Goal: Task Accomplishment & Management: Use online tool/utility

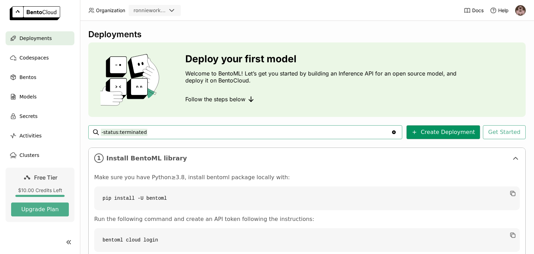
click at [426, 133] on button "Create Deployment" at bounding box center [443, 132] width 74 height 14
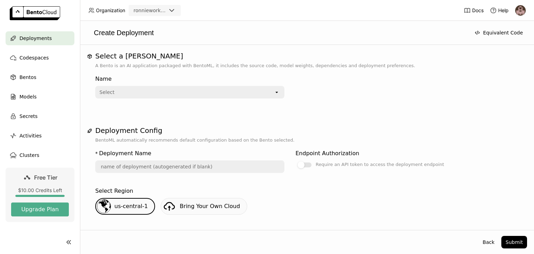
click at [203, 96] on div "Select" at bounding box center [185, 92] width 178 height 11
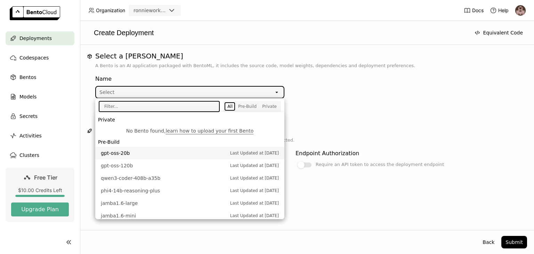
click at [140, 156] on li "gpt-oss-20b Last Updated at [DATE]" at bounding box center [189, 153] width 189 height 13
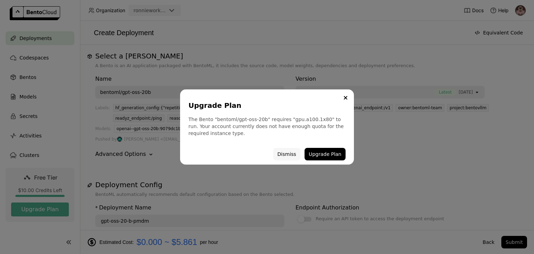
click at [283, 154] on button "Dismiss" at bounding box center [286, 154] width 27 height 13
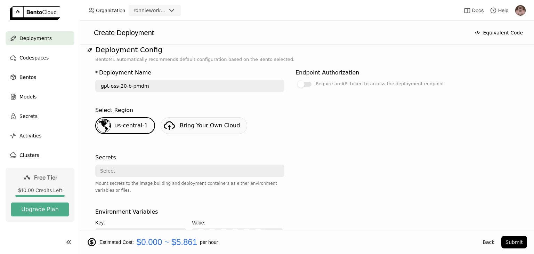
scroll to position [139, 0]
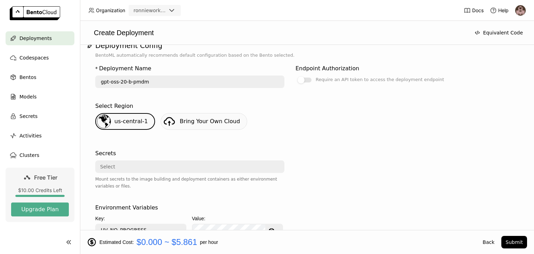
click at [194, 119] on span "Bring Your Own Cloud" at bounding box center [210, 121] width 60 height 7
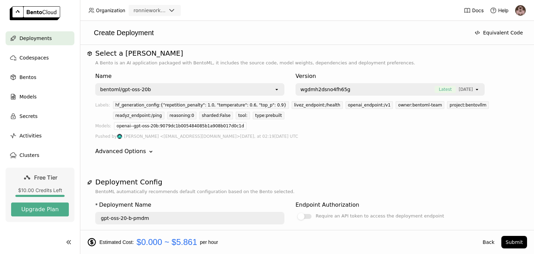
scroll to position [0, 0]
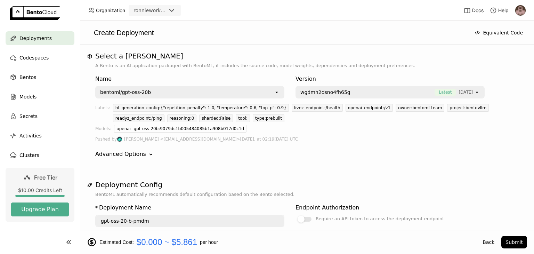
click at [245, 83] on div "Name bentoml/gpt-oss-20b open" at bounding box center [189, 85] width 189 height 26
click at [244, 91] on div "bentoml/gpt-oss-20b" at bounding box center [185, 92] width 178 height 11
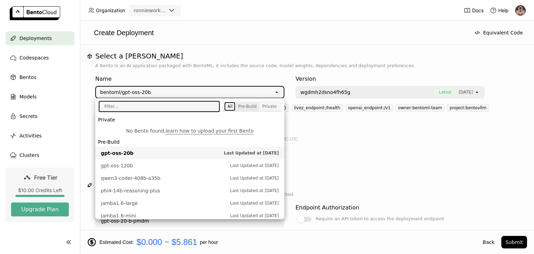
click at [239, 106] on div "Pre-Build" at bounding box center [247, 107] width 18 height 6
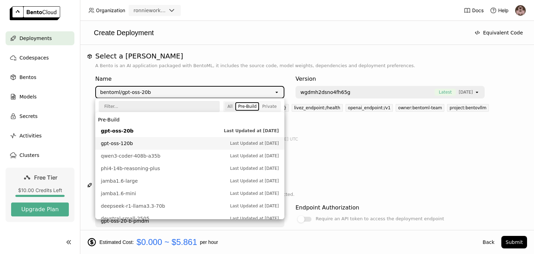
click at [229, 105] on div "All" at bounding box center [229, 107] width 5 height 6
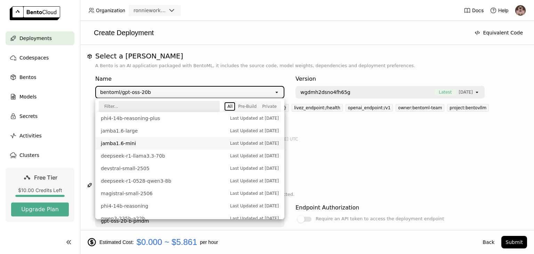
scroll to position [70, 0]
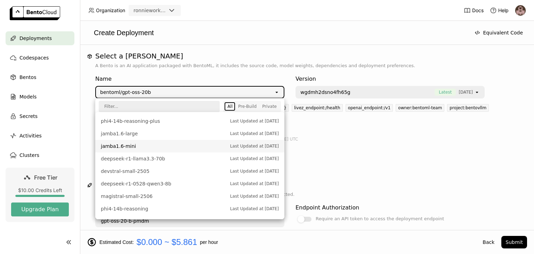
click at [163, 149] on span "jamba1.6-mini" at bounding box center [164, 146] width 126 height 7
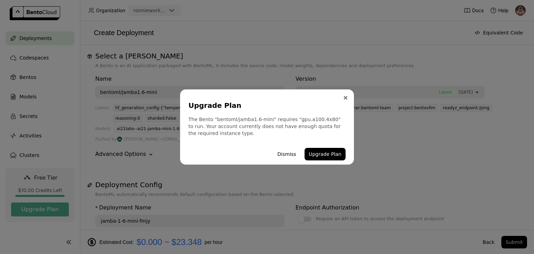
click at [342, 97] on button "Close" at bounding box center [345, 97] width 8 height 8
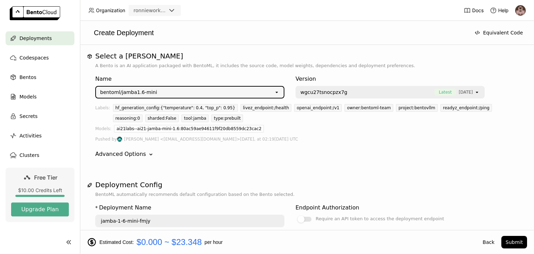
click at [276, 92] on icon "open" at bounding box center [277, 92] width 6 height 6
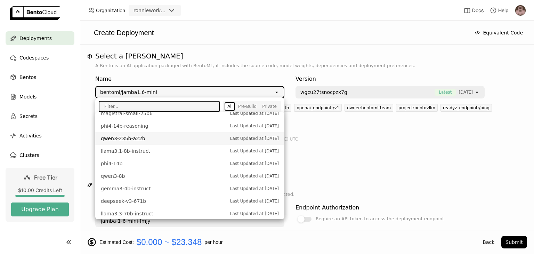
scroll to position [154, 0]
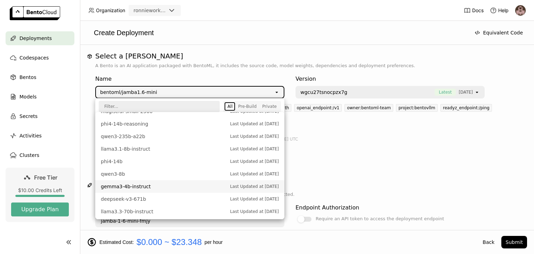
click at [152, 186] on span "gemma3-4b-instruct" at bounding box center [164, 186] width 126 height 7
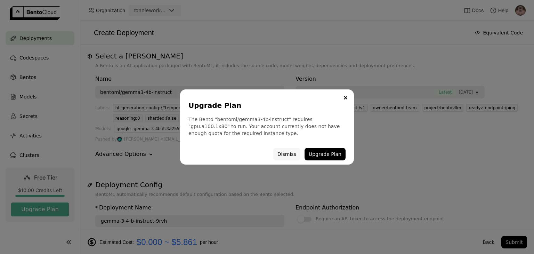
click at [285, 154] on button "Dismiss" at bounding box center [286, 154] width 27 height 13
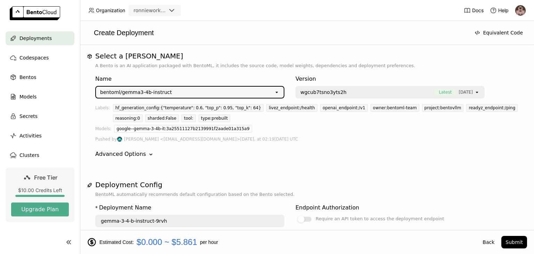
click at [229, 88] on div "bentoml/gemma3-4b-instruct" at bounding box center [185, 92] width 178 height 11
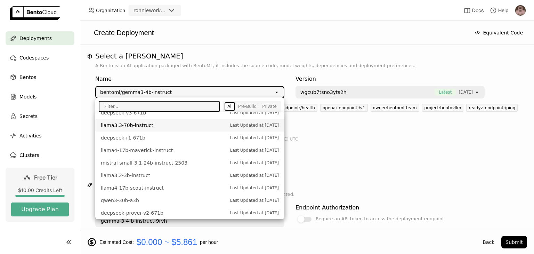
scroll to position [243, 0]
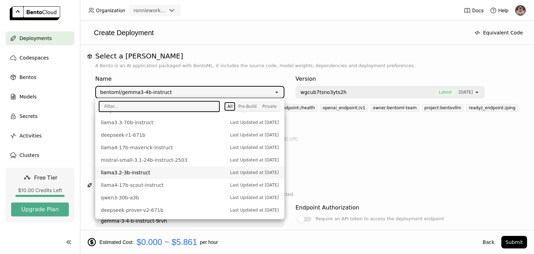
click at [176, 172] on span "llama3.2-3b-instruct" at bounding box center [164, 172] width 126 height 7
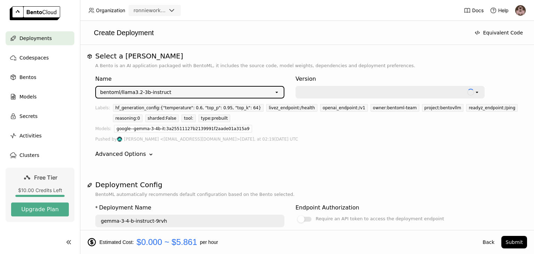
type input "llama-3-2-3-b-instruct-bywi"
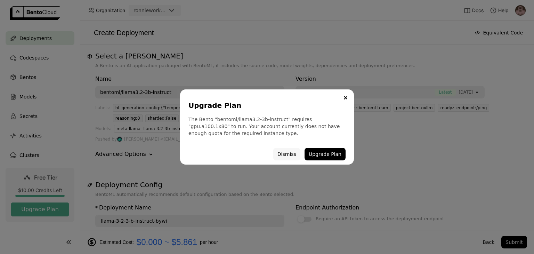
click at [280, 153] on button "Dismiss" at bounding box center [286, 154] width 27 height 13
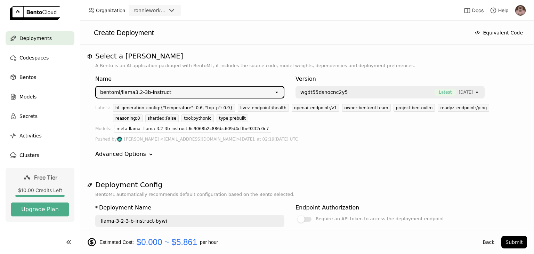
click at [217, 93] on div "bentoml/llama3.2-3b-instruct" at bounding box center [185, 92] width 178 height 11
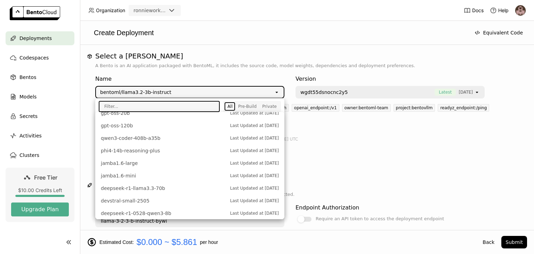
scroll to position [0, 0]
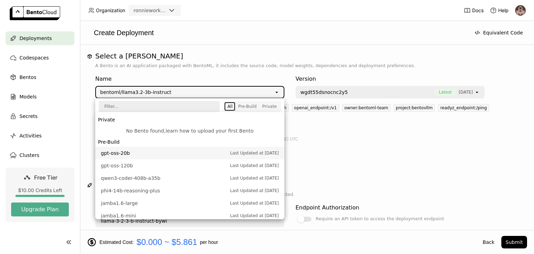
click at [192, 130] on link "learn how to upload your first Bento" at bounding box center [209, 131] width 88 height 6
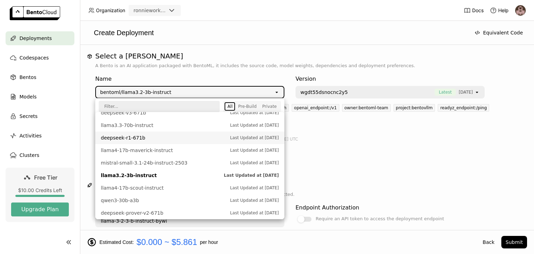
scroll to position [243, 0]
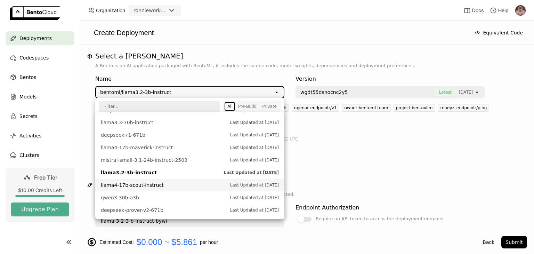
click at [365, 160] on div "Name bentoml/llama3.2-3b-instruct open Version wgdt55dsnocnc2y5 Latest [DATE] o…" at bounding box center [306, 116] width 423 height 95
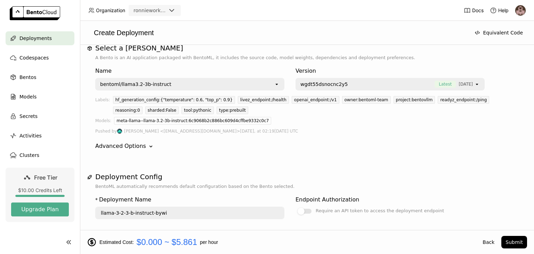
scroll to position [0, 0]
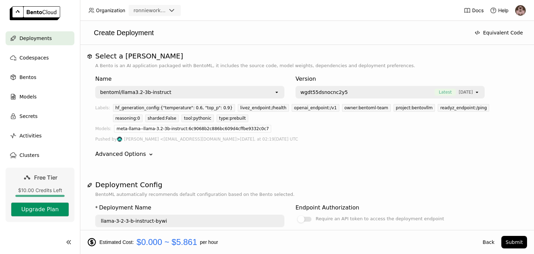
click at [48, 205] on button "Upgrade Plan" at bounding box center [40, 209] width 58 height 14
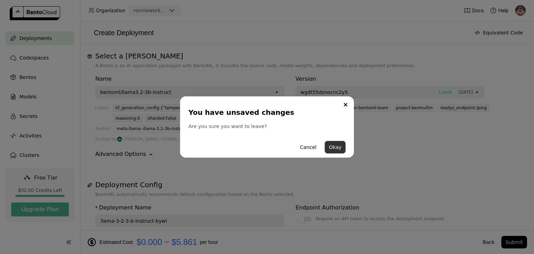
click at [328, 146] on button "Okay" at bounding box center [335, 147] width 21 height 13
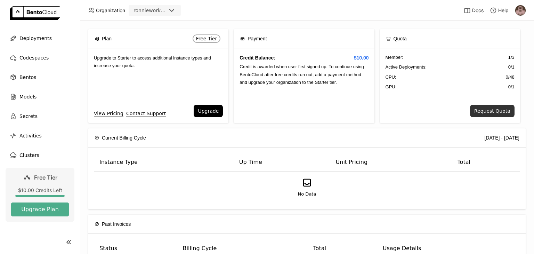
click at [487, 113] on button "Request Quota" at bounding box center [492, 111] width 44 height 13
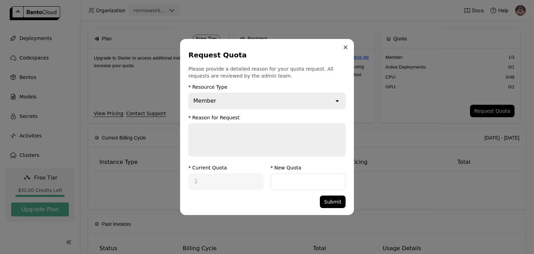
click at [348, 46] on button "Close" at bounding box center [345, 47] width 8 height 8
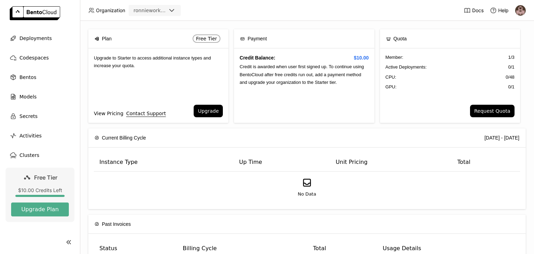
click at [107, 113] on link "View Pricing" at bounding box center [109, 113] width 30 height 8
click at [45, 37] on span "Deployments" at bounding box center [35, 38] width 32 height 8
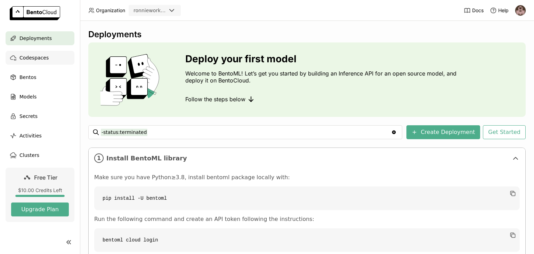
click at [43, 56] on span "Codespaces" at bounding box center [33, 58] width 29 height 8
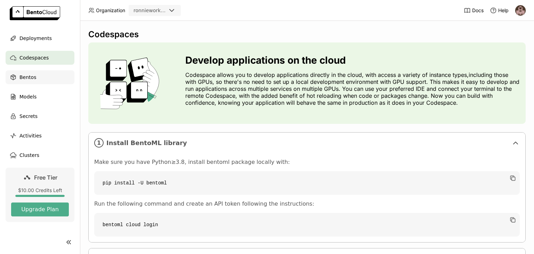
click at [19, 75] on div "Bentos" at bounding box center [40, 77] width 69 height 14
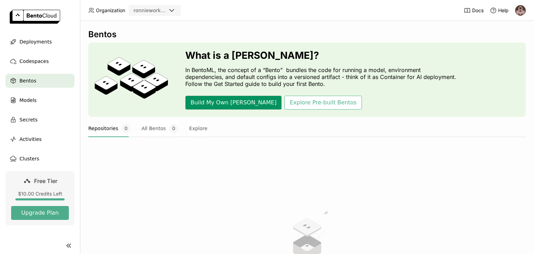
click at [211, 105] on button "Build My Own [PERSON_NAME]" at bounding box center [233, 103] width 96 height 14
click at [49, 40] on span "Deployments" at bounding box center [35, 42] width 32 height 8
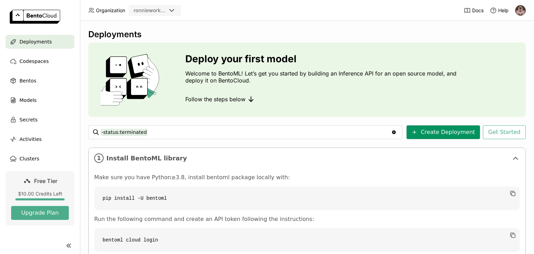
click at [416, 129] on icon at bounding box center [415, 132] width 6 height 6
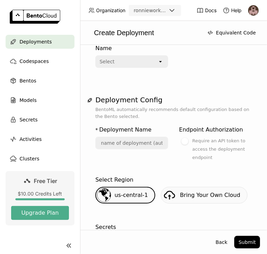
scroll to position [35, 0]
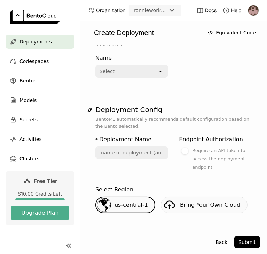
click at [137, 206] on span "us-central-1" at bounding box center [130, 204] width 33 height 7
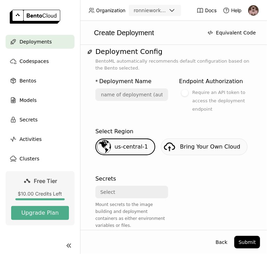
scroll to position [104, 0]
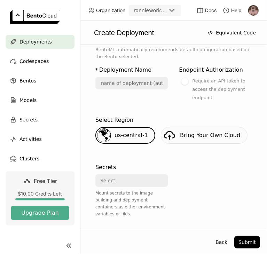
click at [204, 132] on span "Bring Your Own Cloud" at bounding box center [210, 135] width 60 height 7
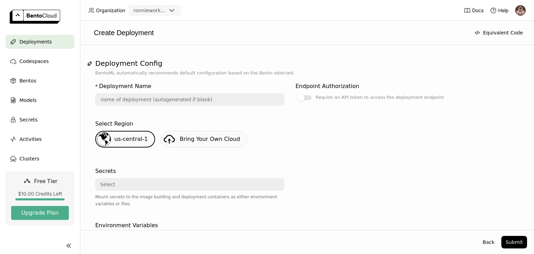
scroll to position [70, 0]
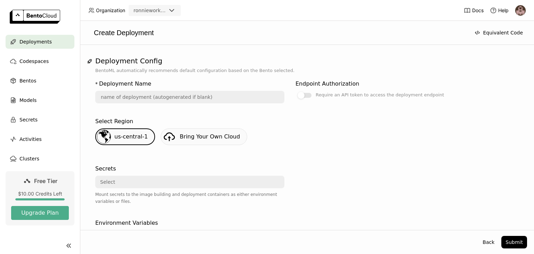
click at [165, 10] on div "ronnieworkspace" at bounding box center [149, 10] width 33 height 7
click at [227, 13] on header "Organization ronnieworkspace Docs Help" at bounding box center [267, 10] width 534 height 21
click at [37, 64] on span "Codespaces" at bounding box center [33, 61] width 29 height 8
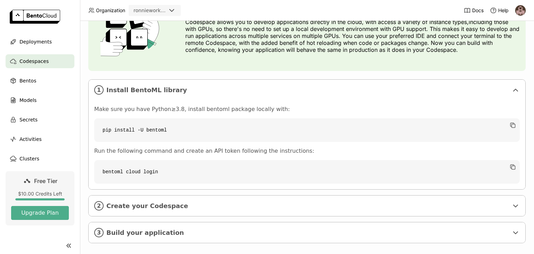
scroll to position [60, 0]
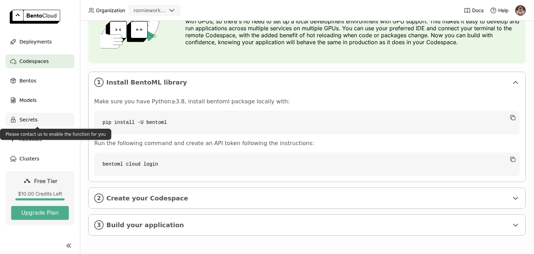
click at [38, 122] on div "Secrets" at bounding box center [40, 120] width 69 height 14
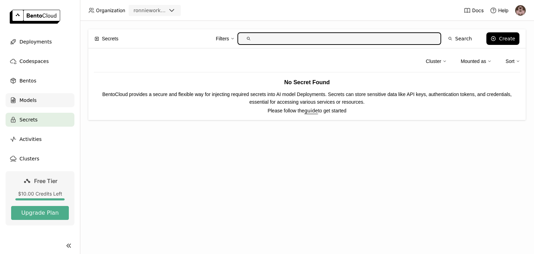
click at [39, 103] on div "Models" at bounding box center [40, 100] width 69 height 14
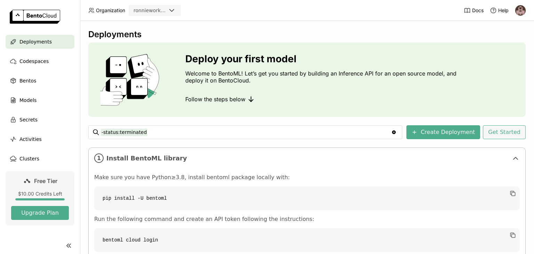
click at [506, 130] on button "Get Started" at bounding box center [504, 132] width 43 height 14
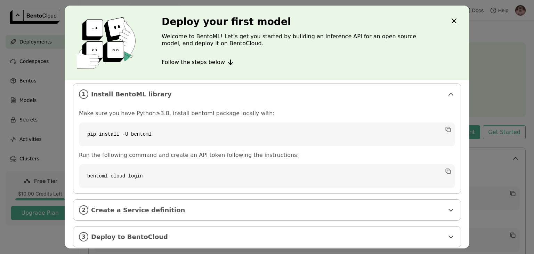
scroll to position [11, 0]
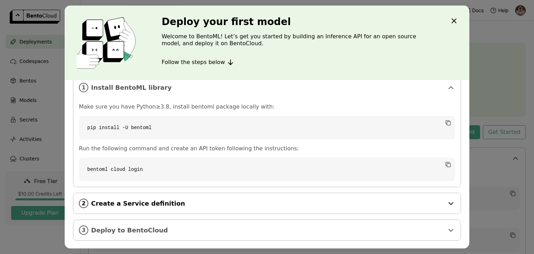
click at [219, 200] on span "Create a Service definition" at bounding box center [267, 204] width 353 height 8
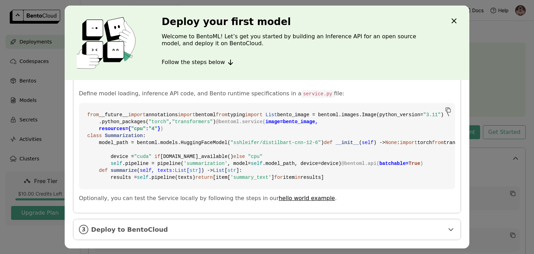
scroll to position [265, 0]
click at [453, 22] on icon "Close" at bounding box center [454, 21] width 4 height 4
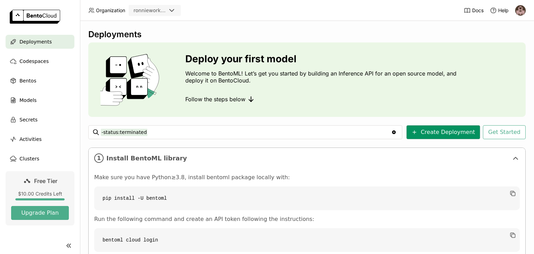
click at [431, 127] on button "Create Deployment" at bounding box center [443, 132] width 74 height 14
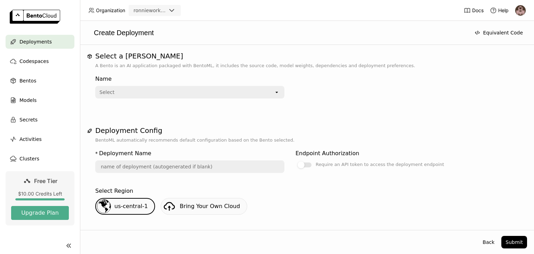
click at [240, 93] on div "Select" at bounding box center [185, 92] width 178 height 11
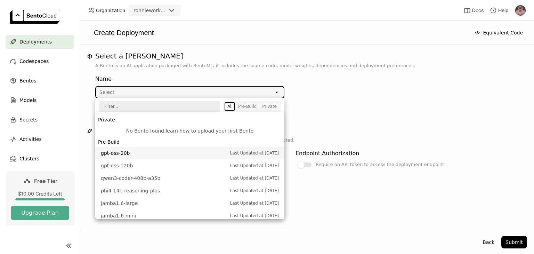
click at [170, 148] on li "gpt-oss-20b Last Updated at [DATE]" at bounding box center [189, 153] width 189 height 13
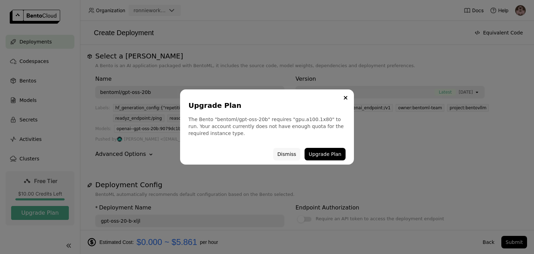
click at [286, 152] on button "Dismiss" at bounding box center [286, 154] width 27 height 13
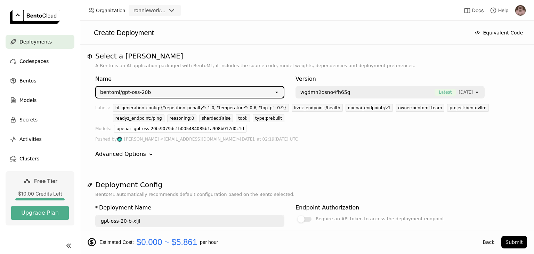
click at [221, 93] on div "bentoml/gpt-oss-20b" at bounding box center [185, 92] width 178 height 11
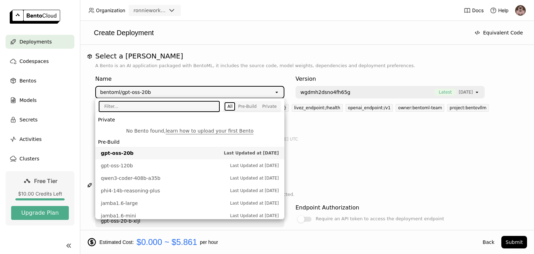
click at [332, 146] on div "Name bentoml/gpt-oss-20b open Version wgdmh2dsno4fh65g Latest 24 days ago open …" at bounding box center [306, 116] width 423 height 95
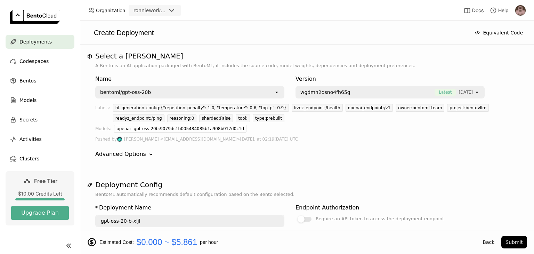
click at [230, 95] on div "bentoml/gpt-oss-20b" at bounding box center [185, 92] width 178 height 11
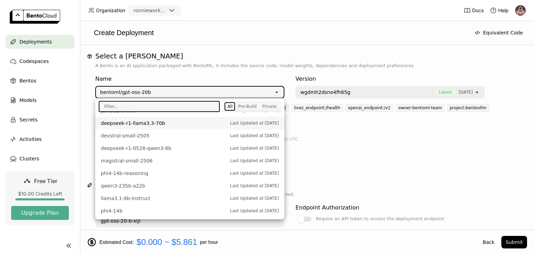
scroll to position [139, 0]
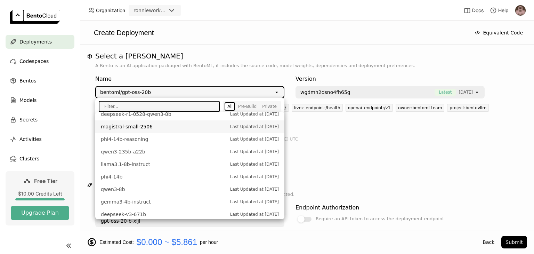
click at [164, 127] on span "magistral-small-2506" at bounding box center [164, 126] width 126 height 7
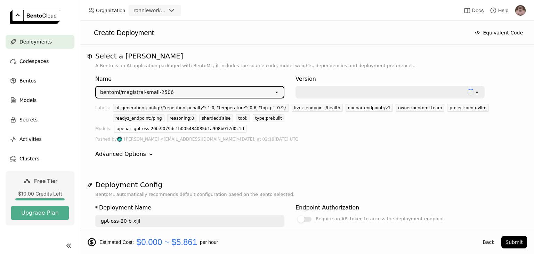
type input "magistral-small-2506-3vjq"
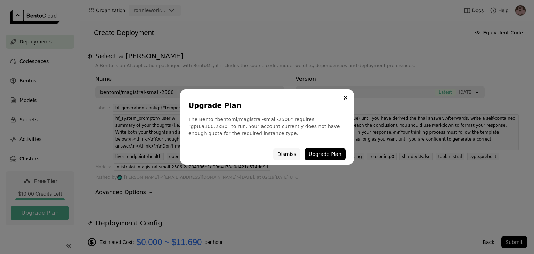
click at [285, 155] on button "Dismiss" at bounding box center [286, 154] width 27 height 13
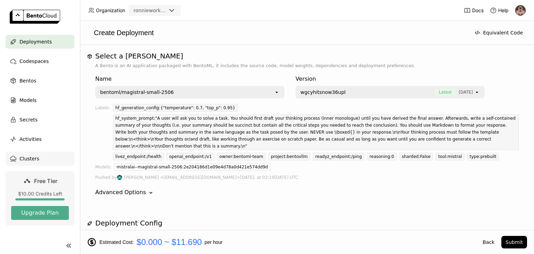
click at [46, 157] on div "Clusters" at bounding box center [40, 159] width 69 height 14
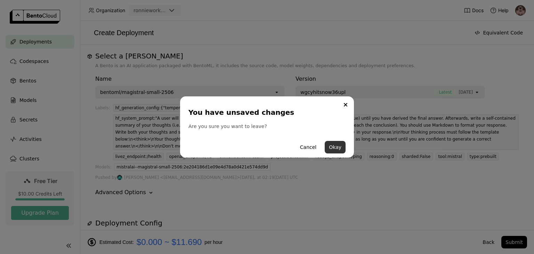
click at [334, 146] on button "Okay" at bounding box center [335, 147] width 21 height 13
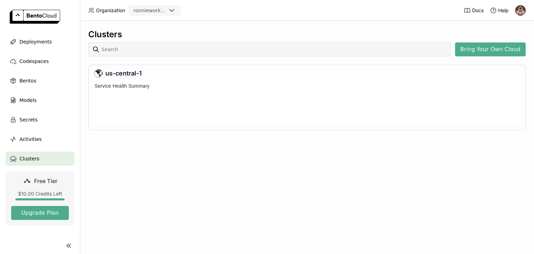
scroll to position [42, 428]
